Goal: Information Seeking & Learning: Find specific fact

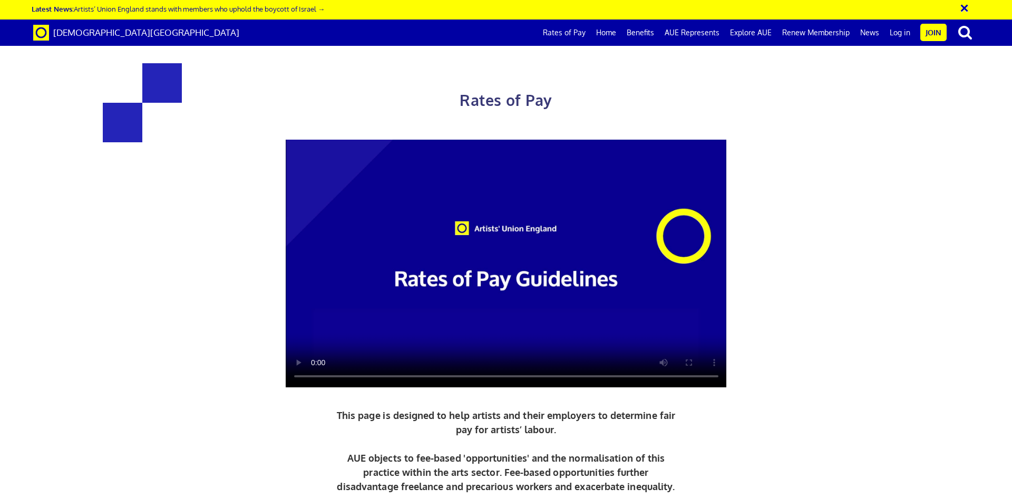
scroll to position [0, 16]
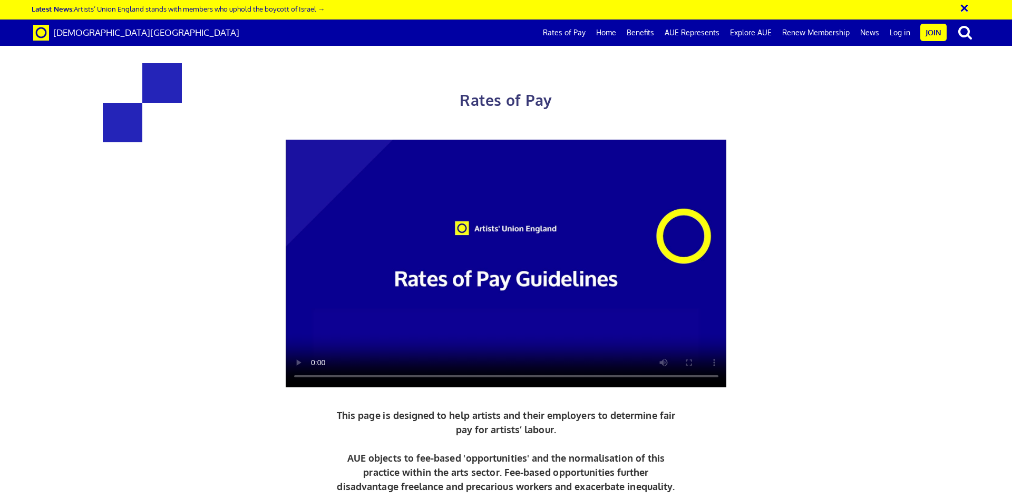
scroll to position [1592, 0]
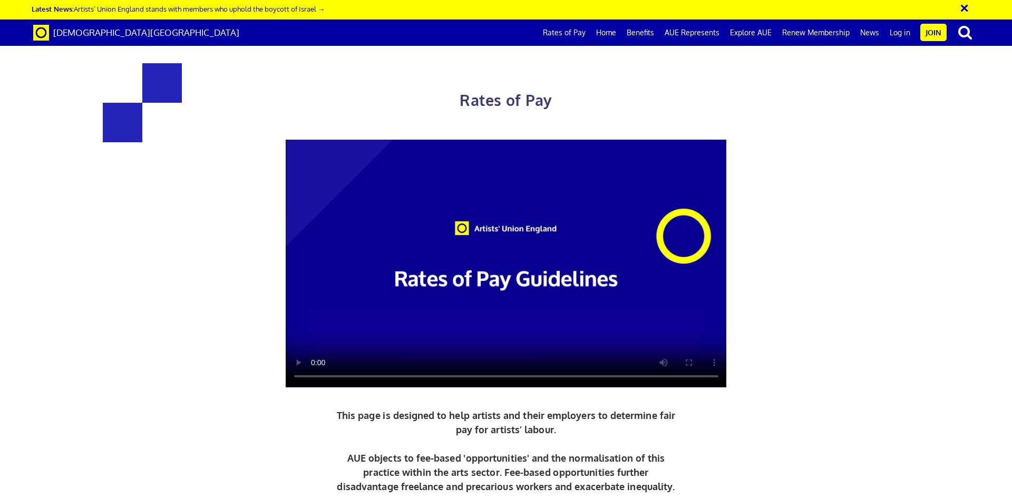
scroll to position [485, 0]
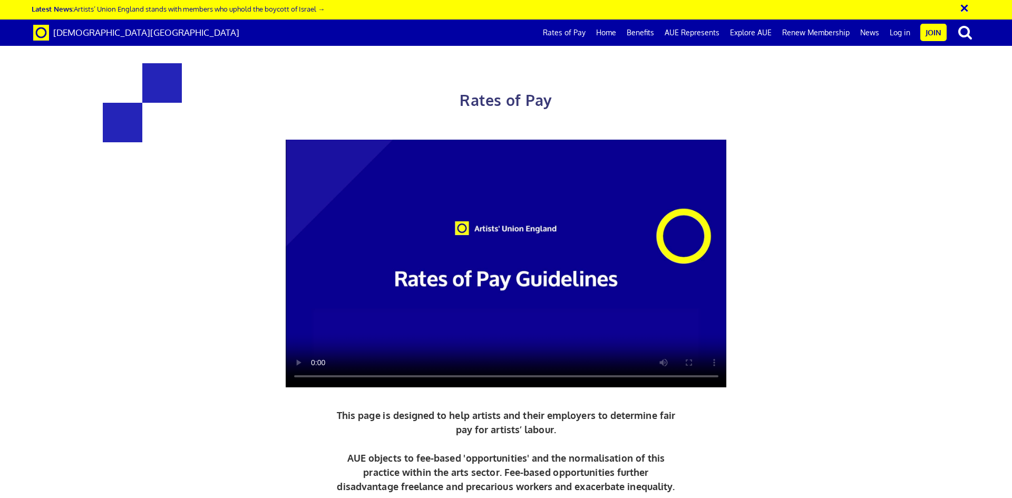
scroll to position [1592, 0]
